Goal: Information Seeking & Learning: Check status

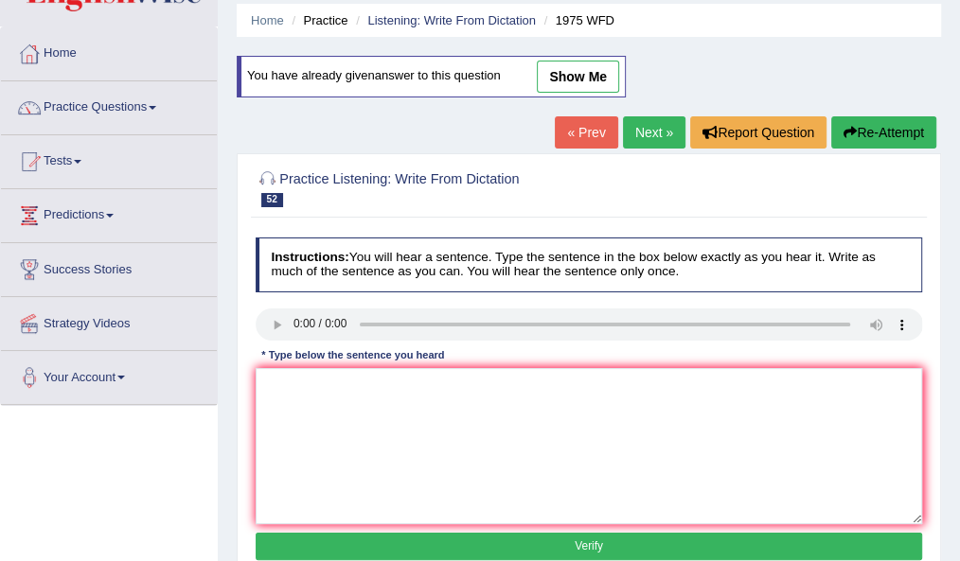
scroll to position [66, 0]
click at [99, 104] on link "Practice Questions" at bounding box center [109, 104] width 216 height 47
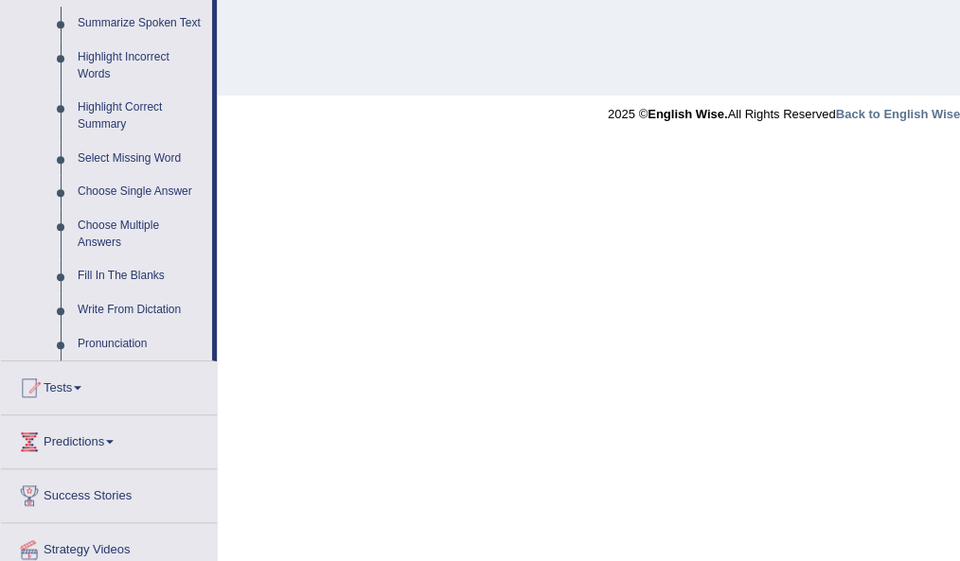
scroll to position [921, 0]
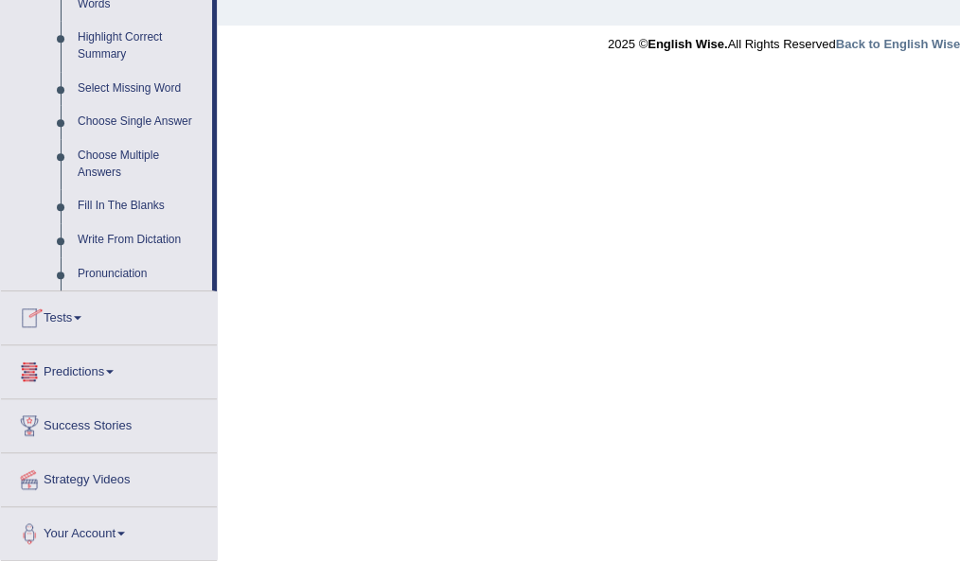
click at [62, 316] on link "Tests" at bounding box center [109, 314] width 216 height 47
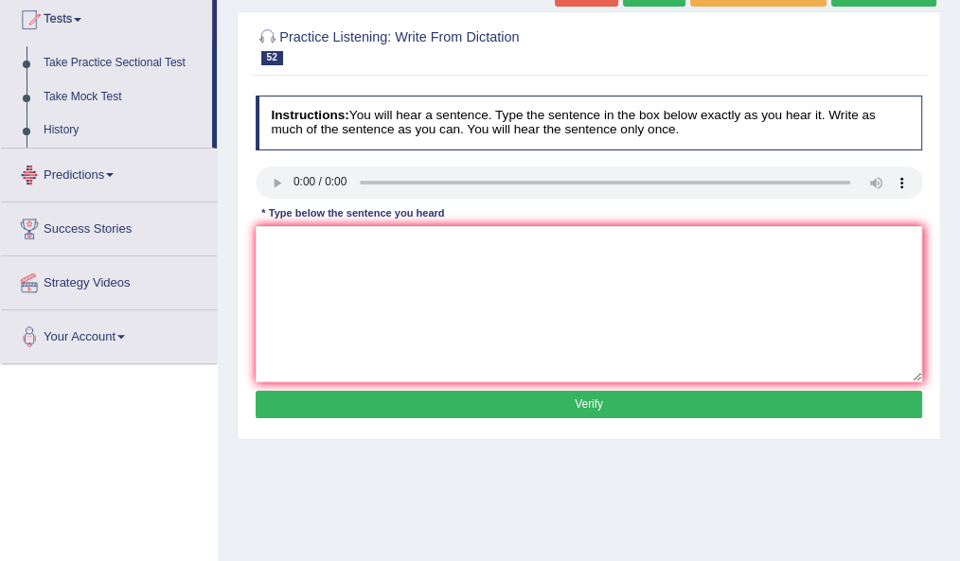
scroll to position [167, 0]
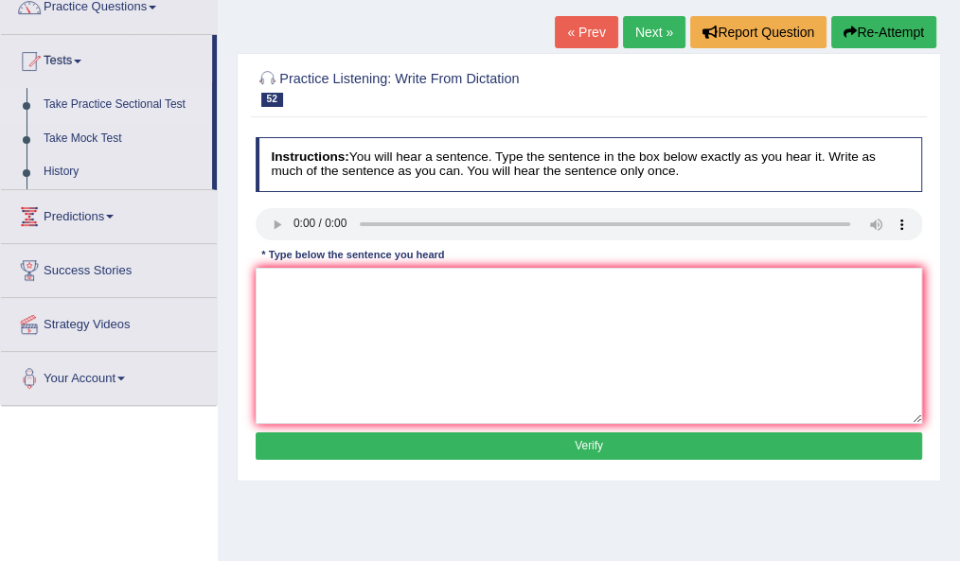
click at [106, 106] on link "Take Practice Sectional Test" at bounding box center [123, 105] width 177 height 34
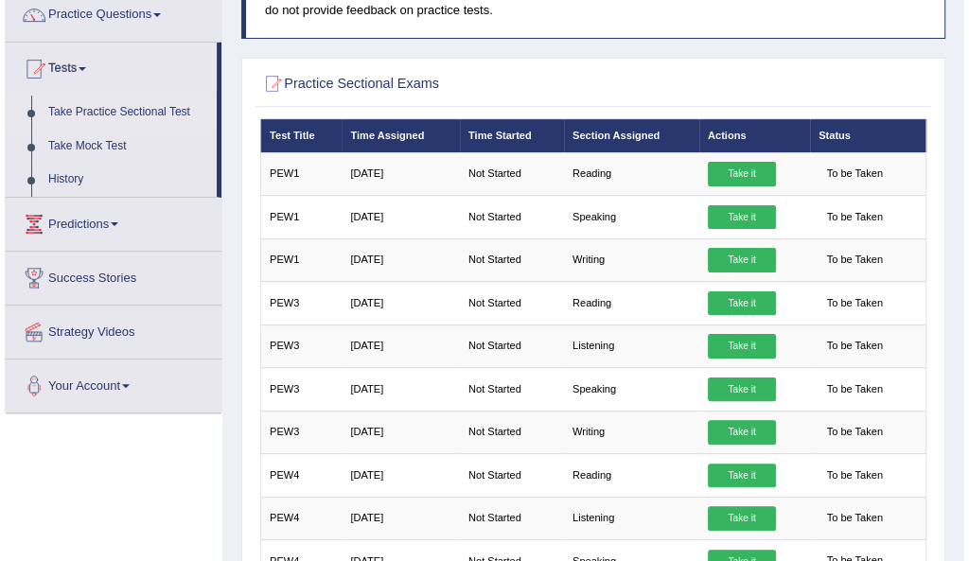
scroll to position [373, 0]
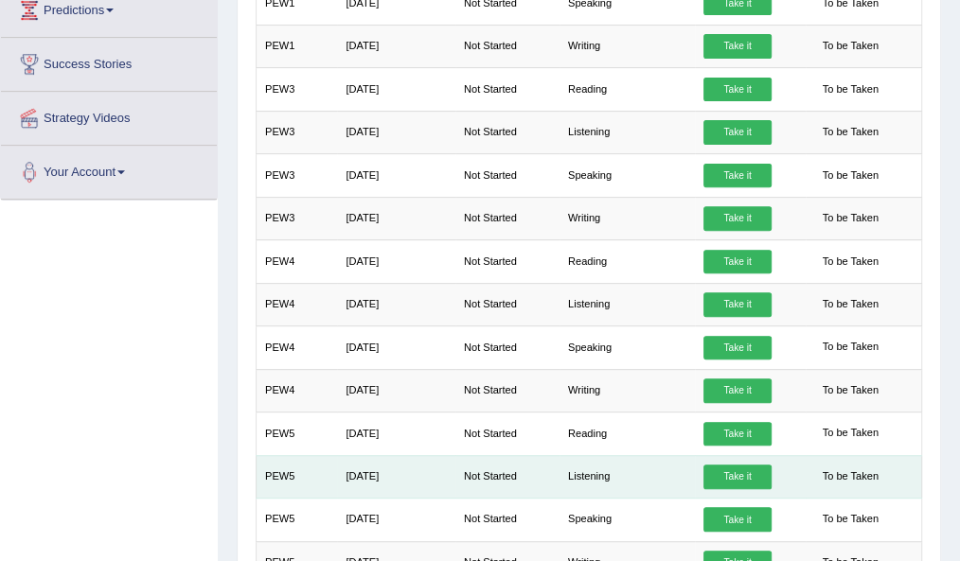
click at [741, 466] on link "Take it" at bounding box center [737, 477] width 68 height 25
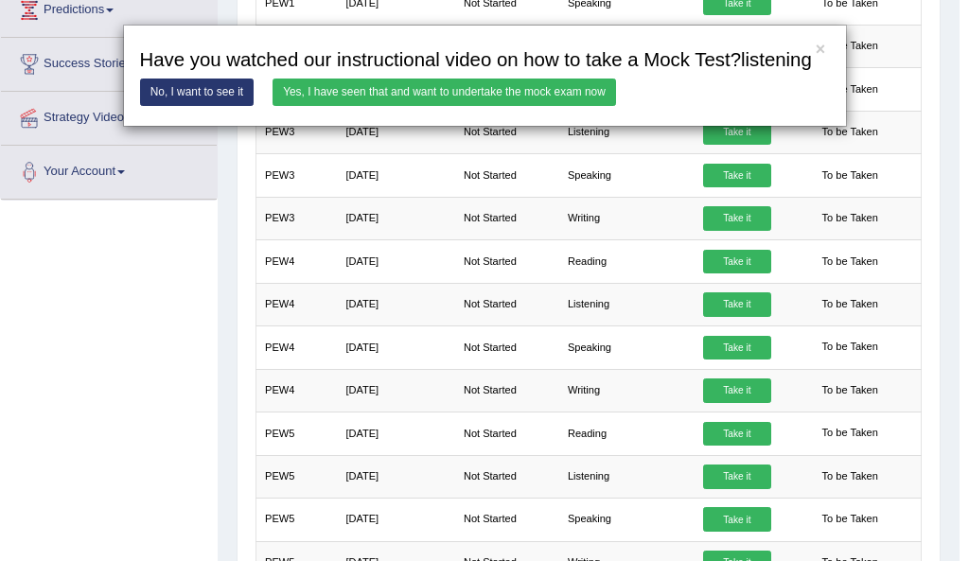
click at [374, 88] on link "Yes, I have seen that and want to undertake the mock exam now" at bounding box center [445, 92] width 344 height 27
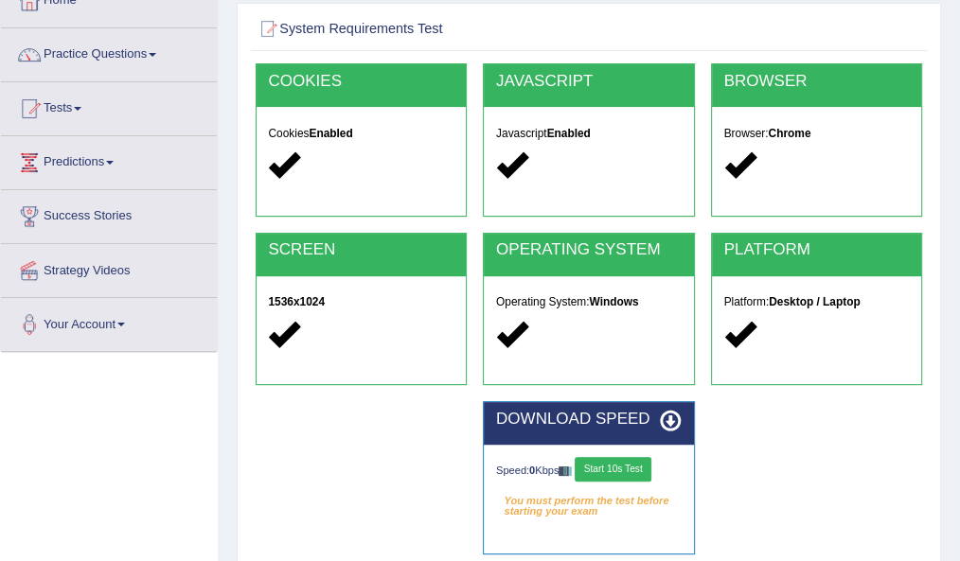
scroll to position [257, 0]
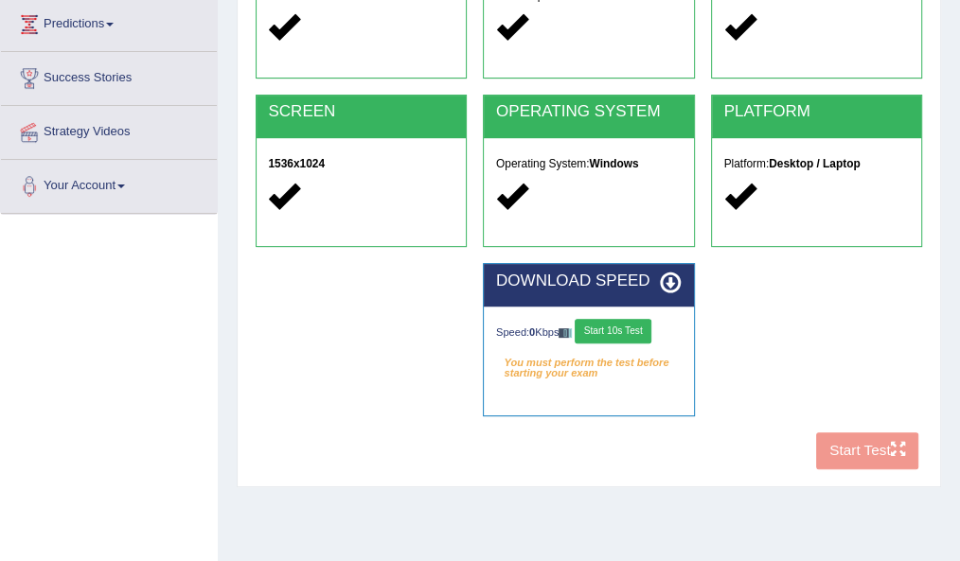
click at [621, 327] on button "Start 10s Test" at bounding box center [612, 331] width 77 height 25
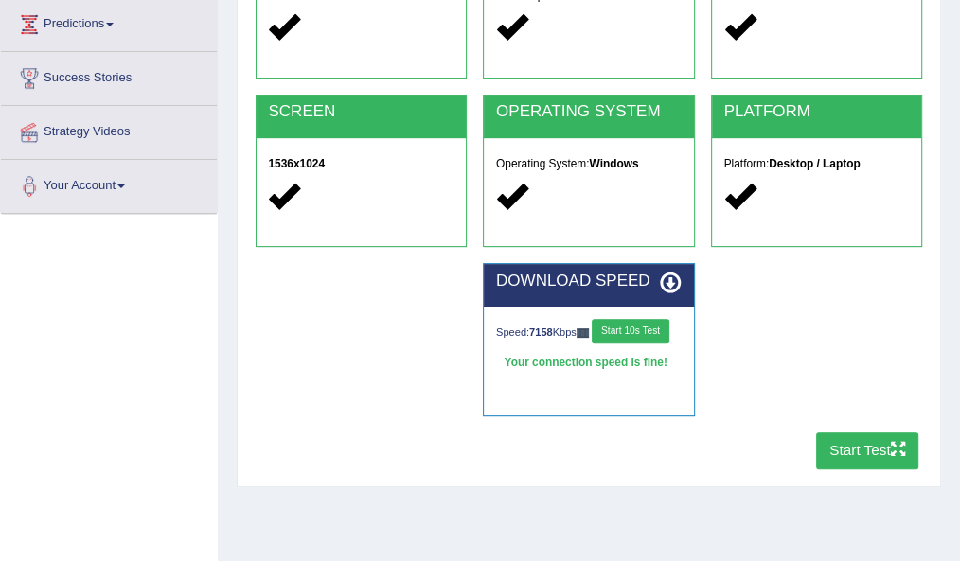
click at [868, 450] on button "Start Test" at bounding box center [867, 451] width 103 height 37
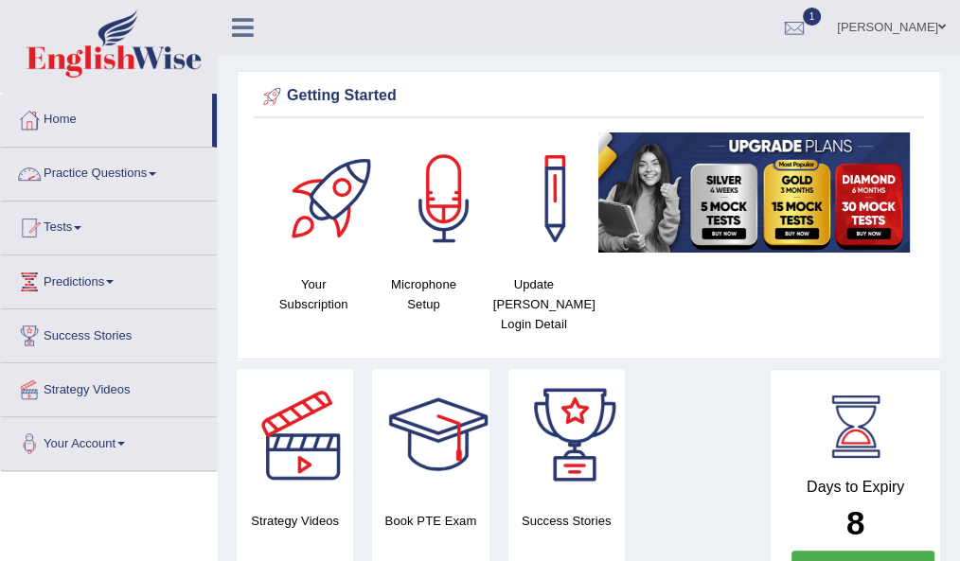
click at [69, 235] on link "Tests" at bounding box center [109, 225] width 216 height 47
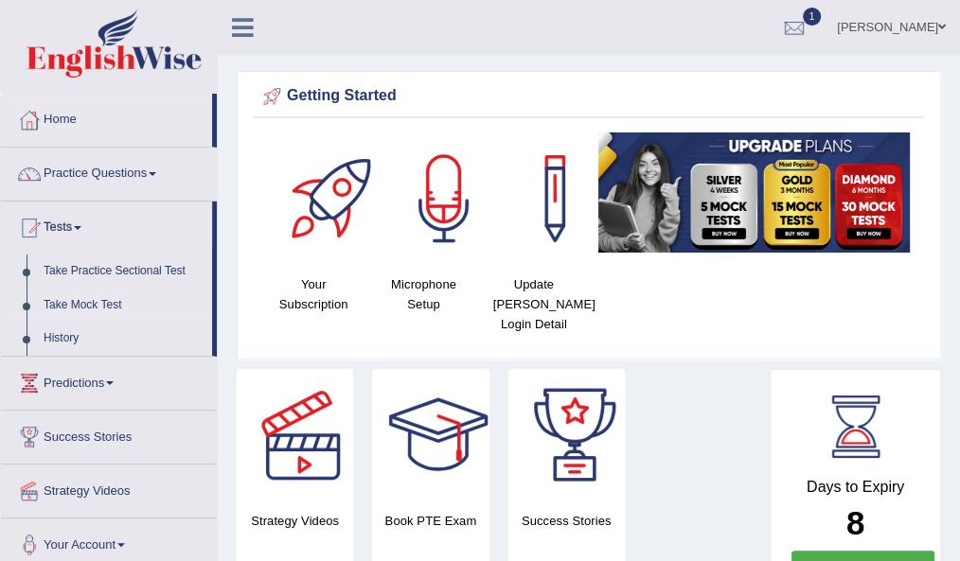
click at [89, 303] on link "Take Mock Test" at bounding box center [123, 306] width 177 height 34
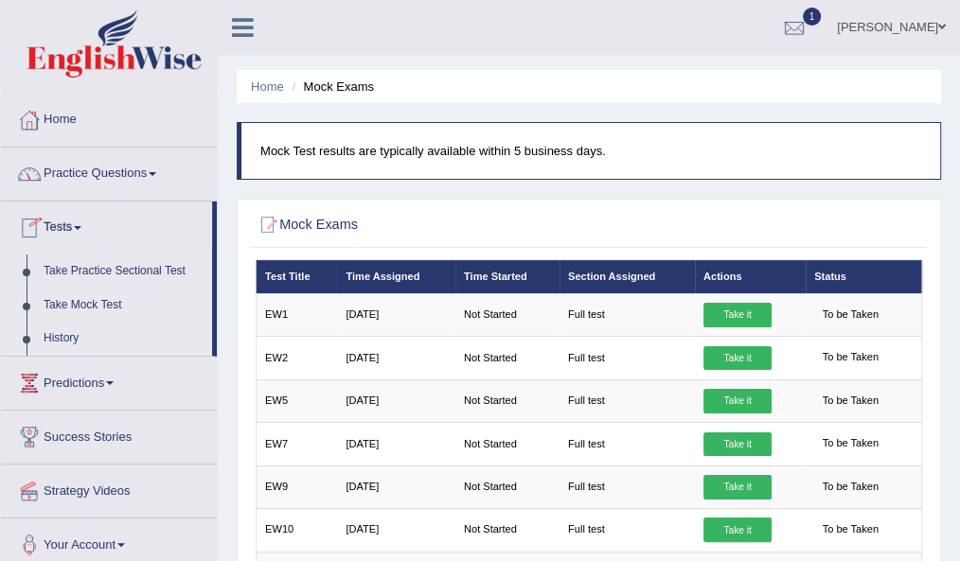
click at [69, 336] on link "History" at bounding box center [123, 339] width 177 height 34
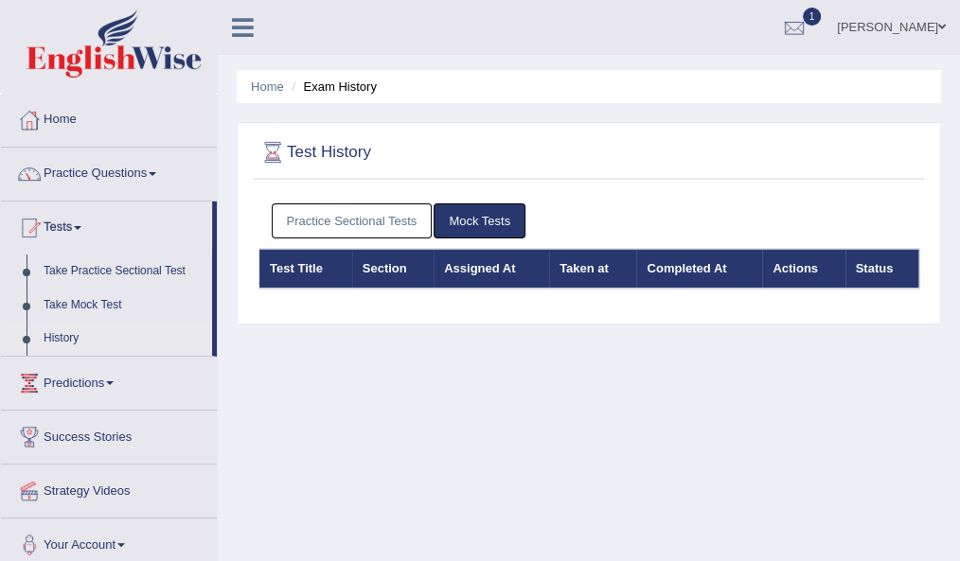
click at [369, 215] on link "Practice Sectional Tests" at bounding box center [352, 220] width 161 height 35
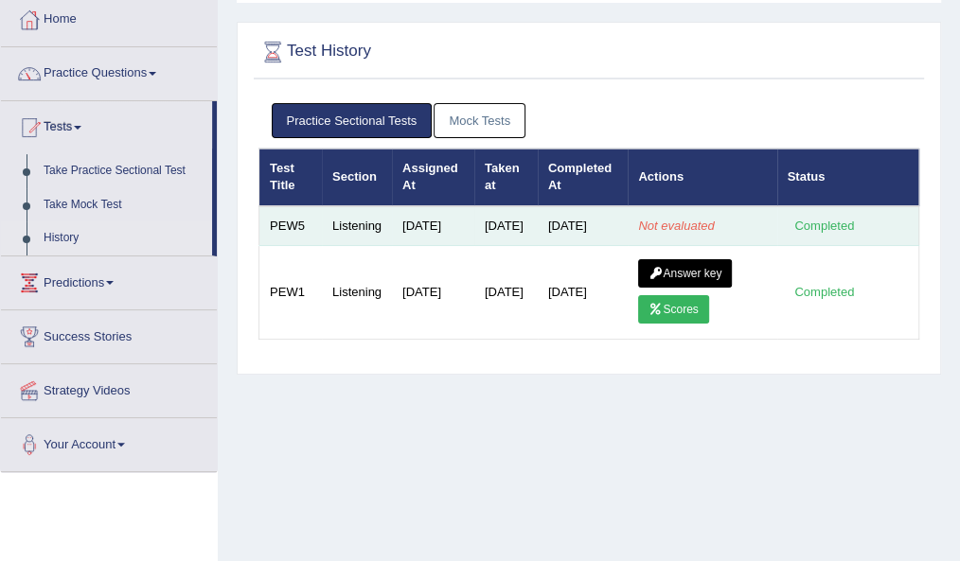
scroll to position [102, 0]
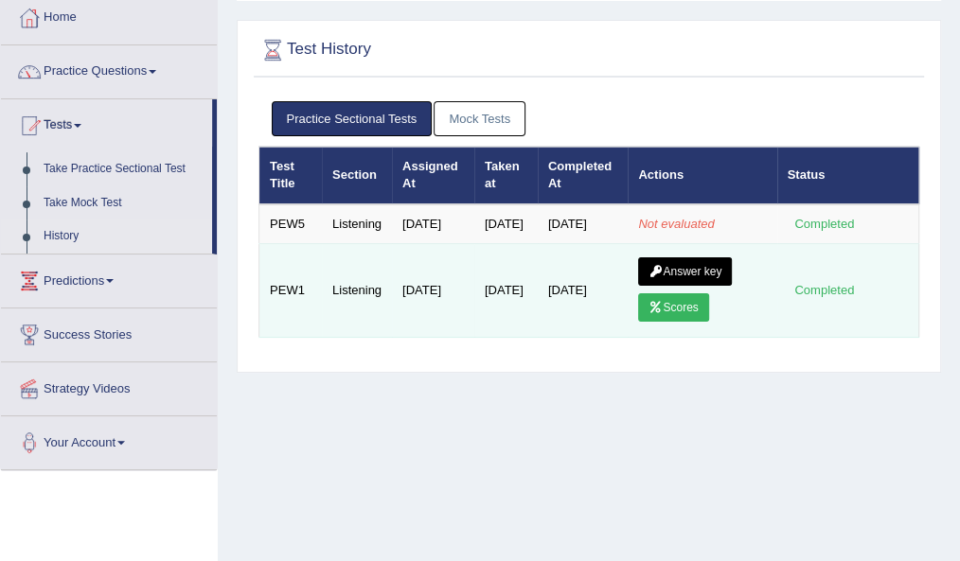
click at [702, 322] on link "Scores" at bounding box center [673, 307] width 70 height 28
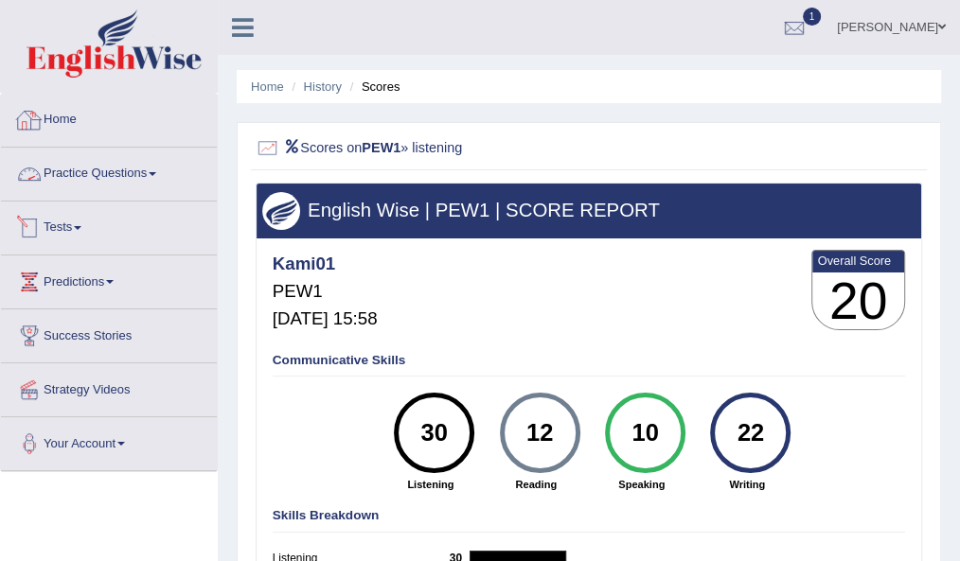
click at [50, 225] on link "Tests" at bounding box center [109, 225] width 216 height 47
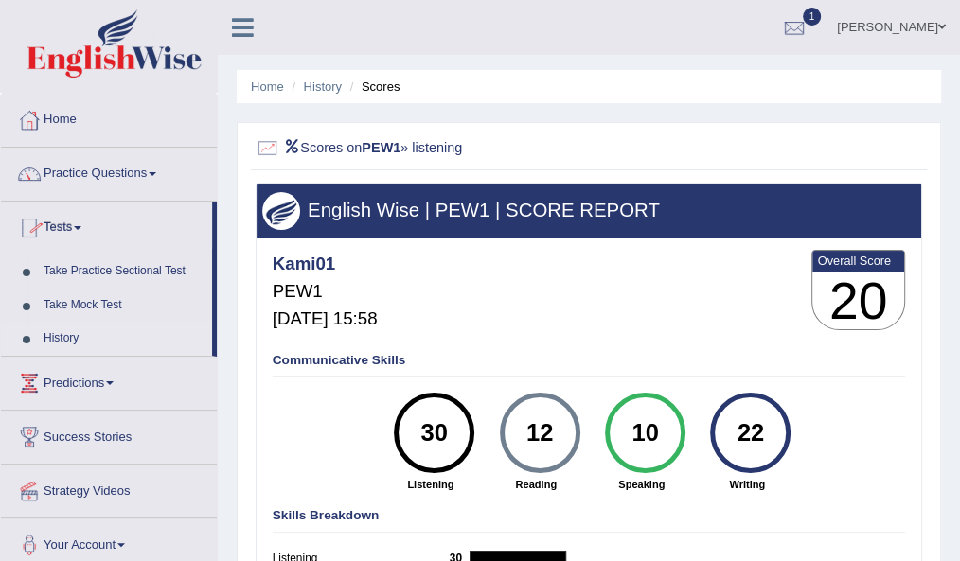
click at [61, 337] on link "History" at bounding box center [123, 339] width 177 height 34
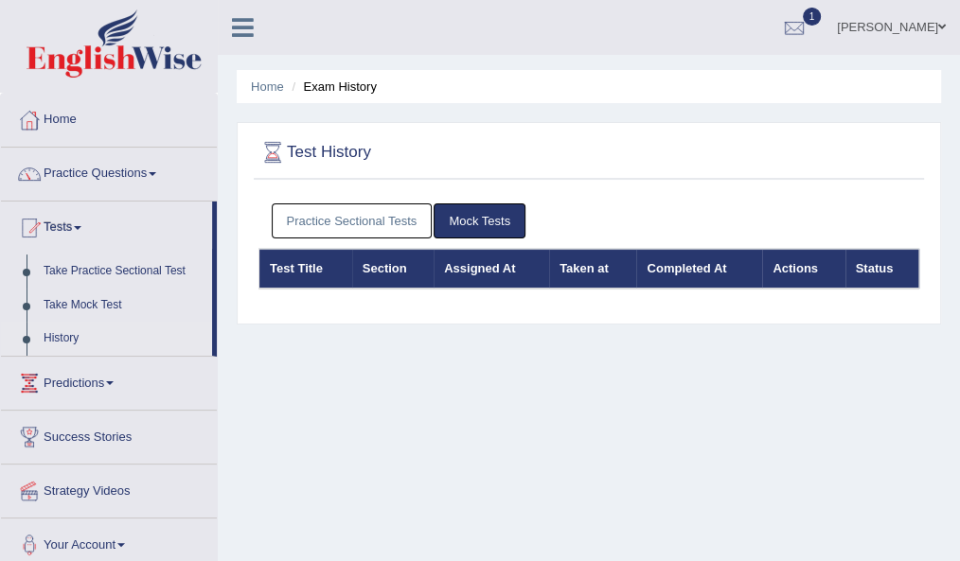
click at [303, 230] on link "Practice Sectional Tests" at bounding box center [352, 220] width 161 height 35
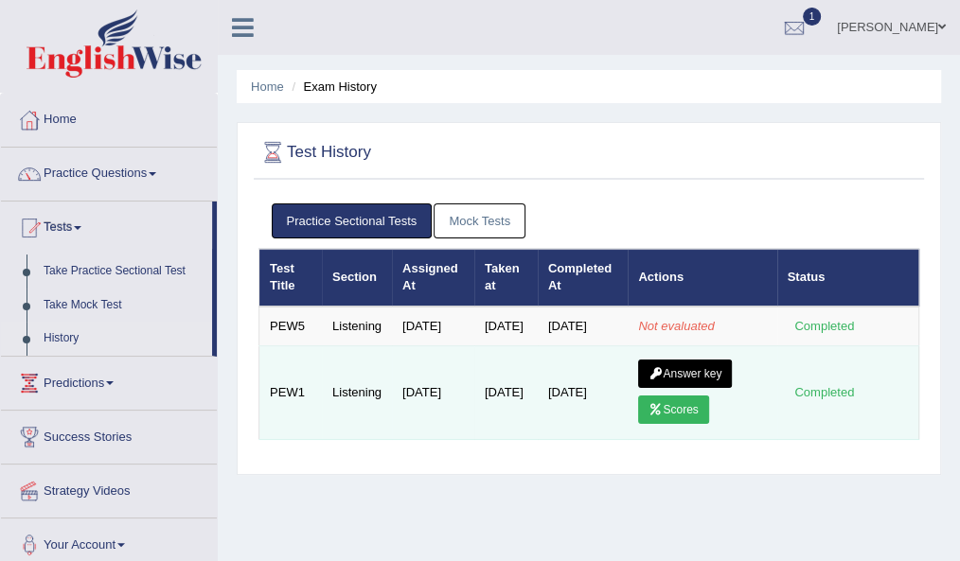
click at [687, 386] on link "Answer key" at bounding box center [685, 374] width 94 height 28
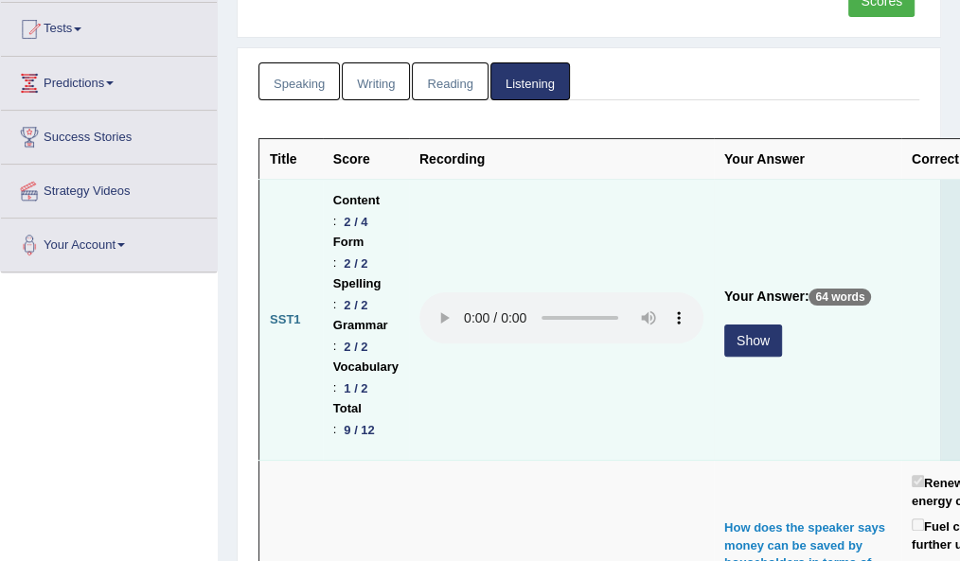
scroll to position [209, 0]
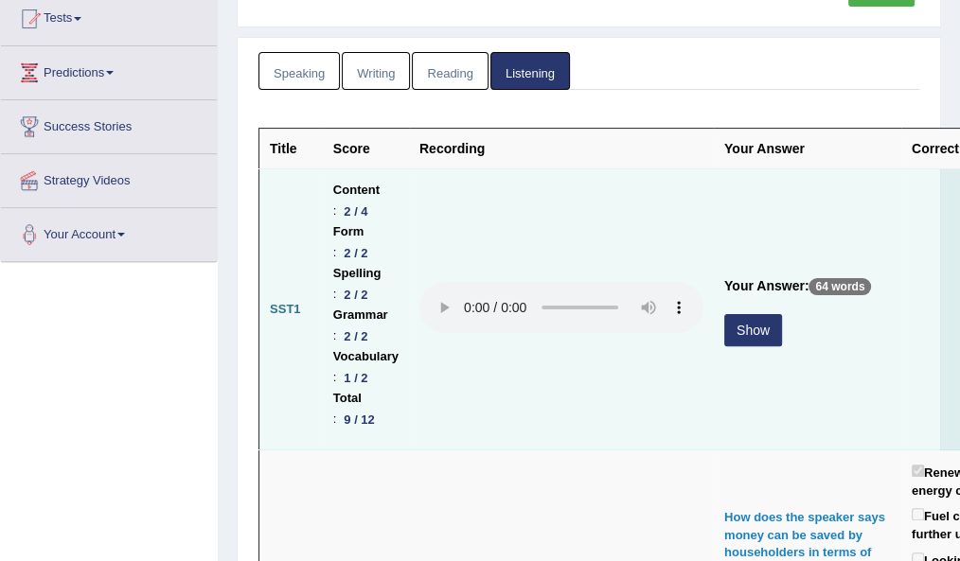
click at [748, 332] on button "Show" at bounding box center [753, 330] width 58 height 32
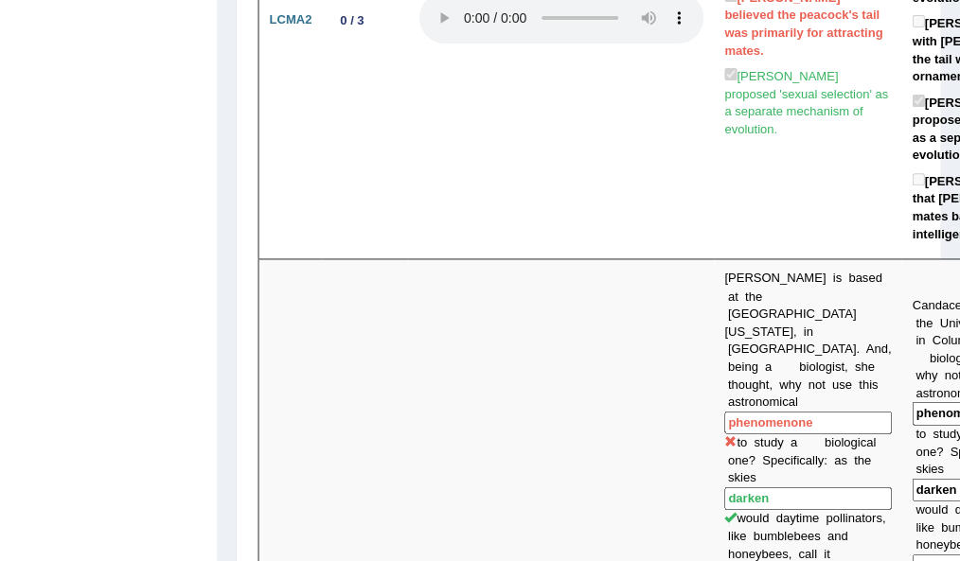
scroll to position [1432, 0]
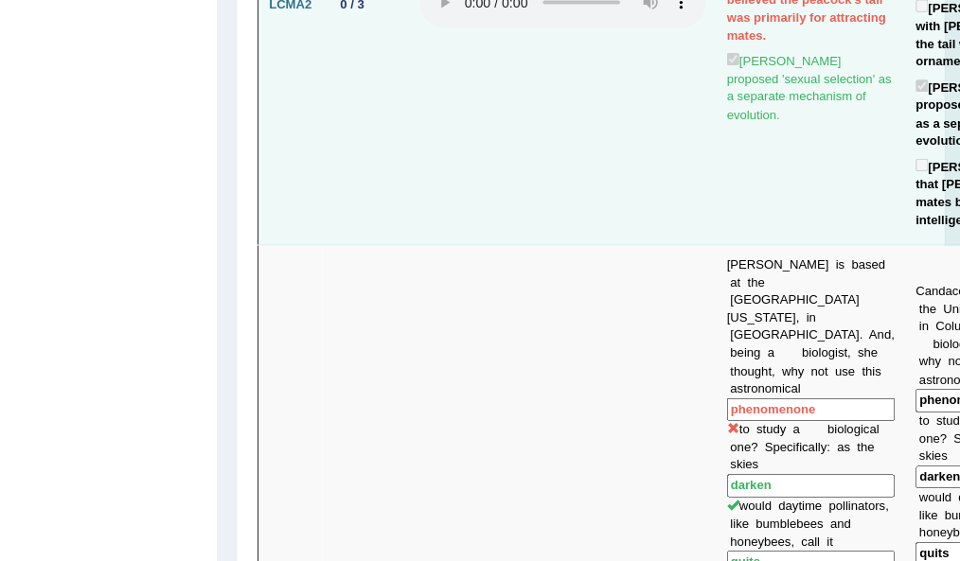
scroll to position [1448, 0]
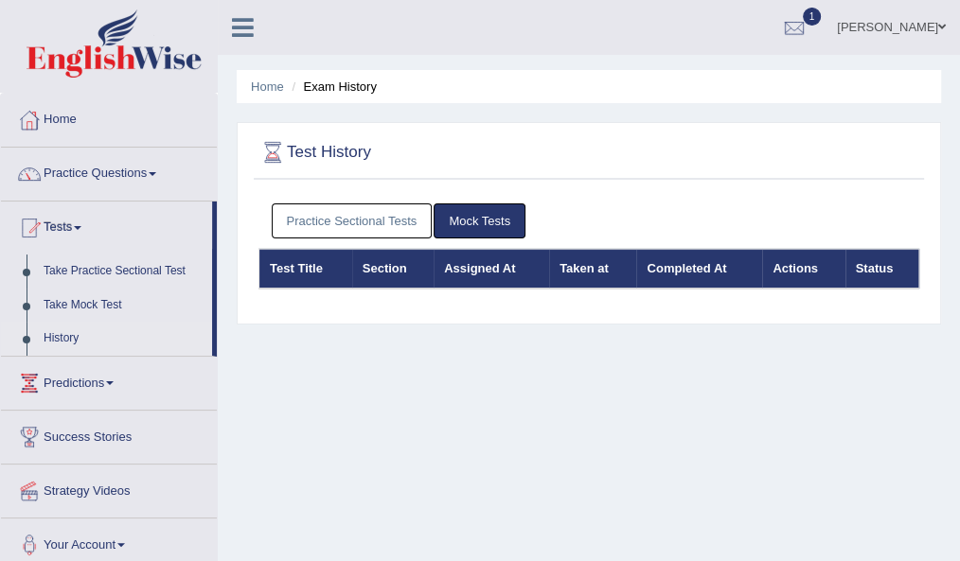
click at [341, 205] on link "Practice Sectional Tests" at bounding box center [352, 220] width 161 height 35
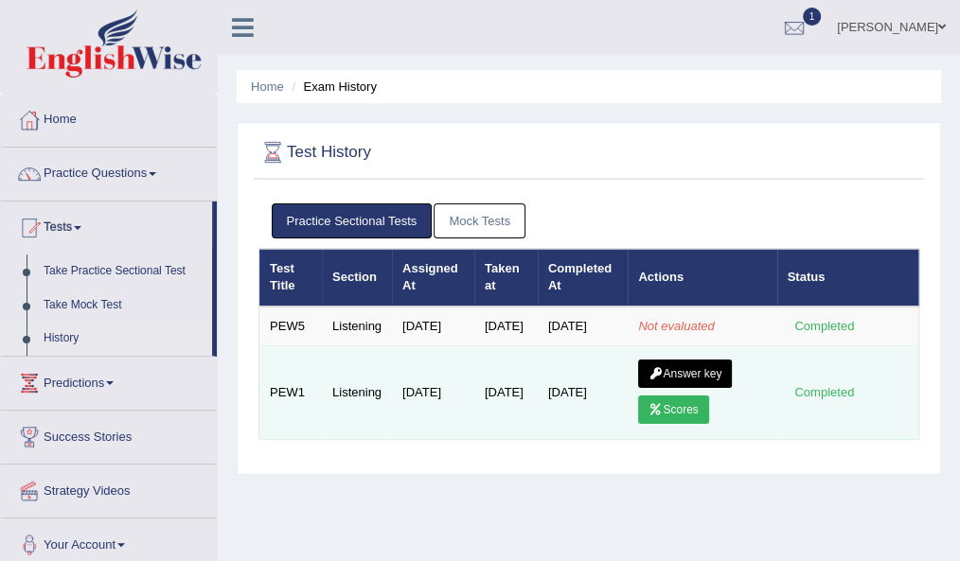
click at [696, 383] on link "Answer key" at bounding box center [685, 374] width 94 height 28
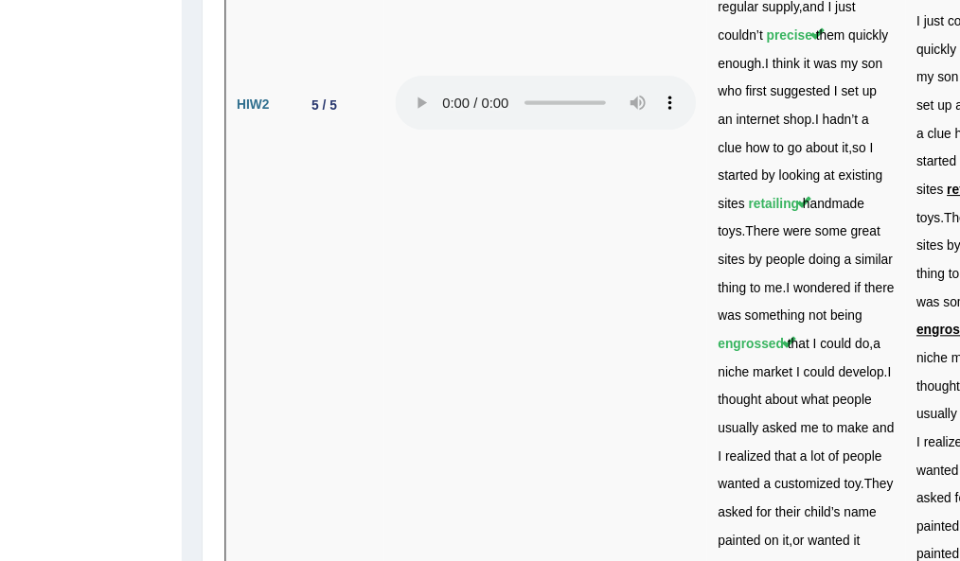
scroll to position [6697, 0]
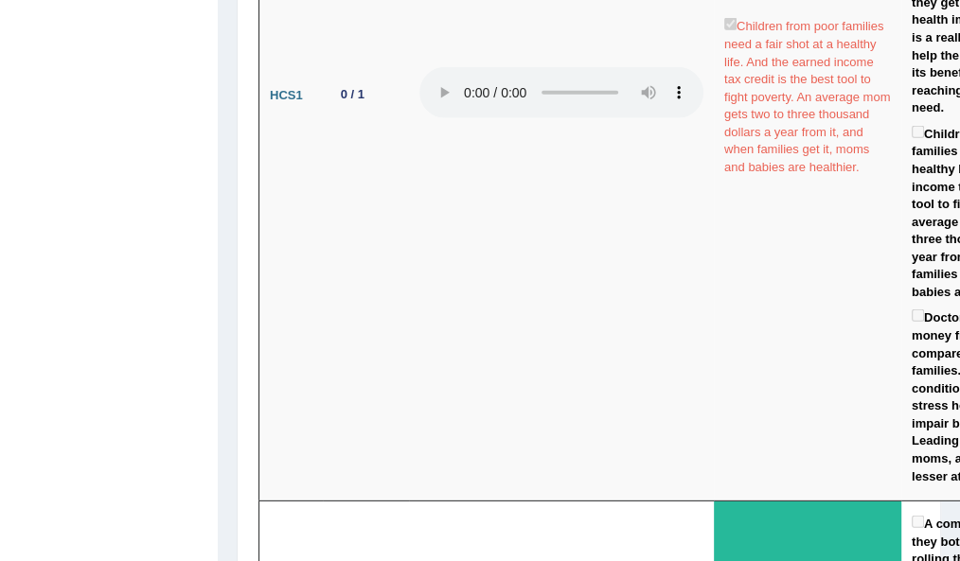
scroll to position [3171, 0]
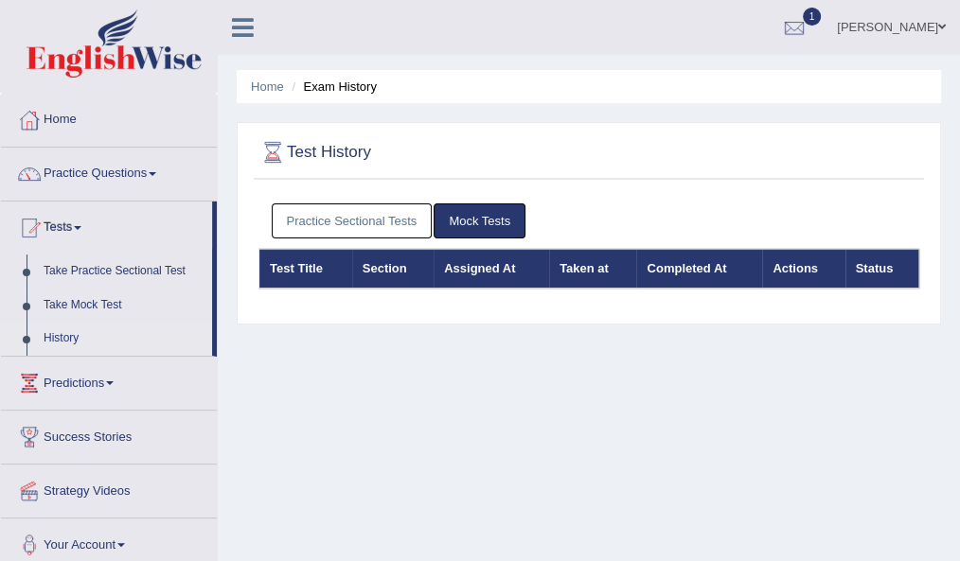
click at [328, 209] on link "Practice Sectional Tests" at bounding box center [352, 220] width 161 height 35
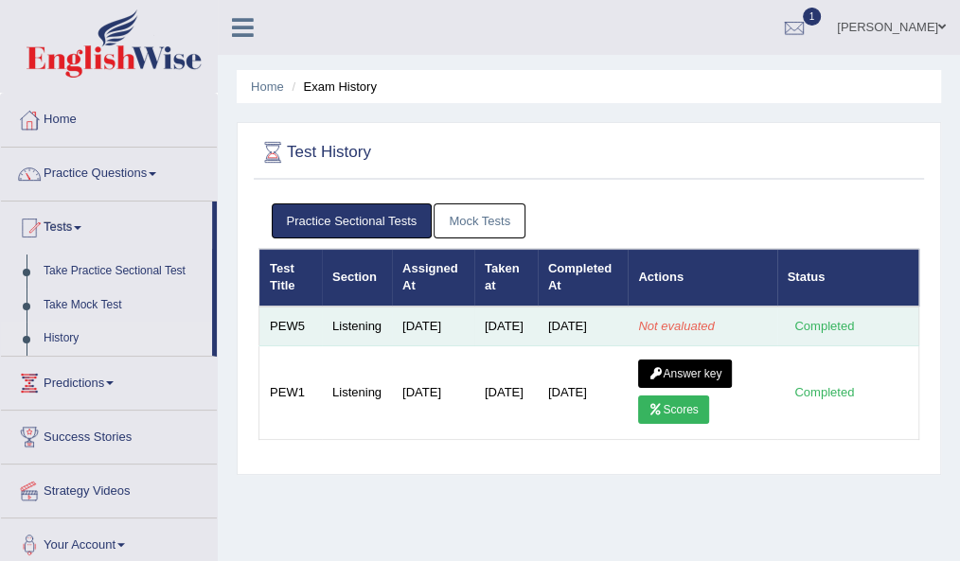
click at [815, 336] on div "Completed" at bounding box center [824, 326] width 74 height 20
click at [585, 307] on td "[DATE]" at bounding box center [583, 327] width 90 height 40
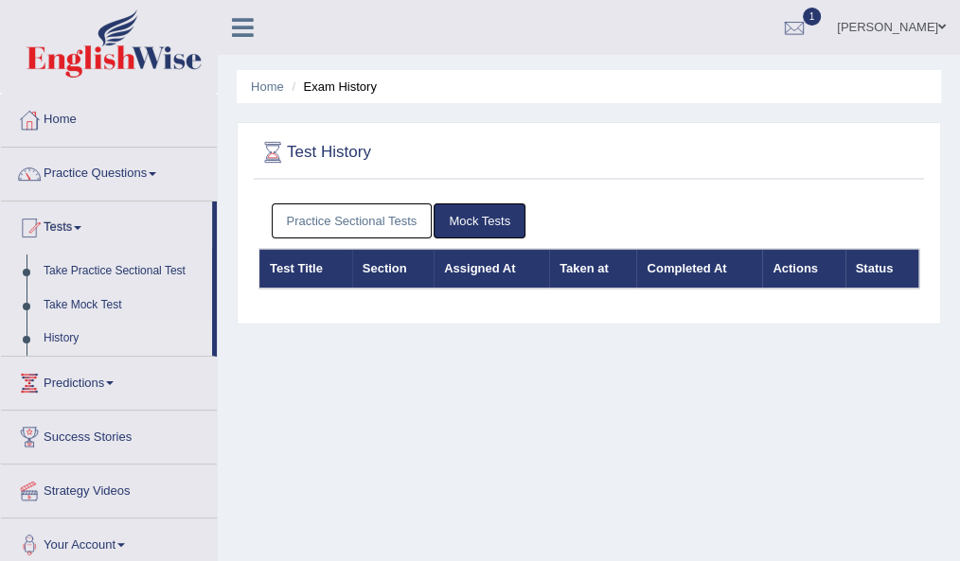
click at [344, 229] on link "Practice Sectional Tests" at bounding box center [352, 220] width 161 height 35
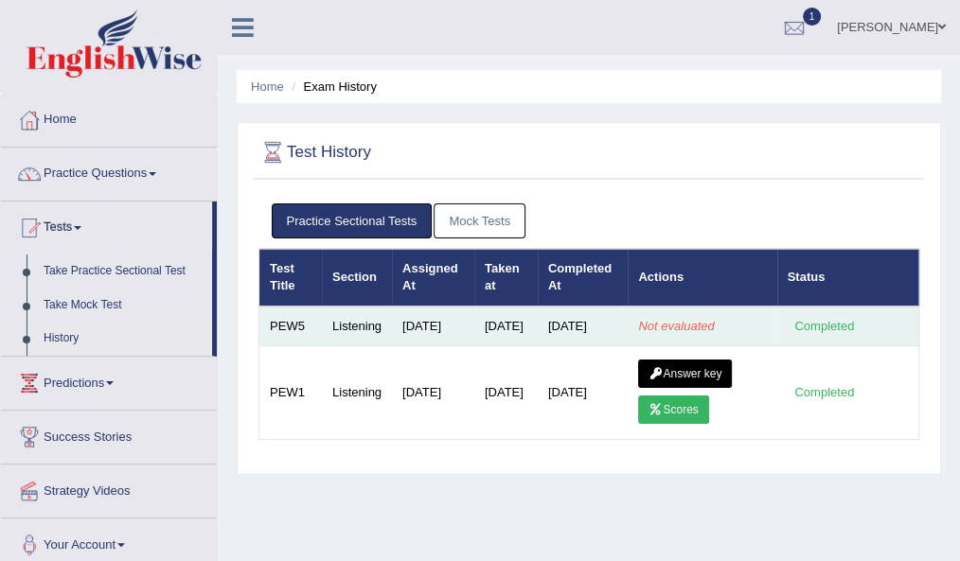
click at [657, 333] on em "Not evaluated" at bounding box center [676, 326] width 76 height 14
